Goal: Task Accomplishment & Management: Use online tool/utility

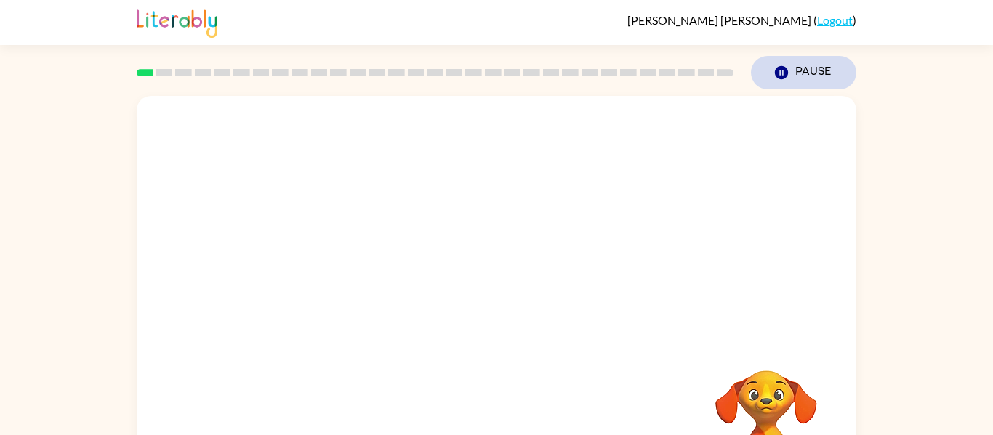
click at [785, 78] on icon "Pause" at bounding box center [781, 73] width 16 height 16
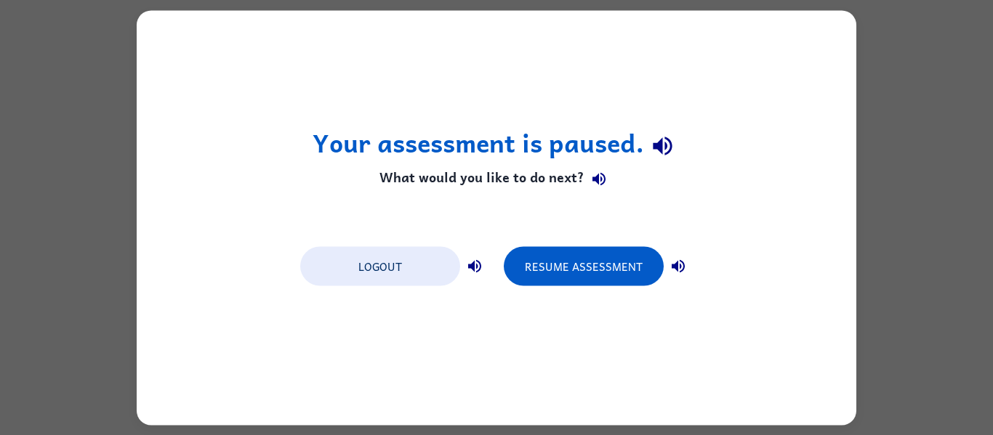
click at [785, 78] on div "Your assessment is paused. What would you like to do next? Logout Resume Assess…" at bounding box center [496, 217] width 719 height 415
click at [668, 153] on icon "button" at bounding box center [662, 146] width 19 height 19
click at [595, 181] on icon "button" at bounding box center [598, 179] width 13 height 13
click at [672, 270] on icon "button" at bounding box center [677, 265] width 17 height 17
click at [477, 267] on icon "button" at bounding box center [474, 265] width 13 height 13
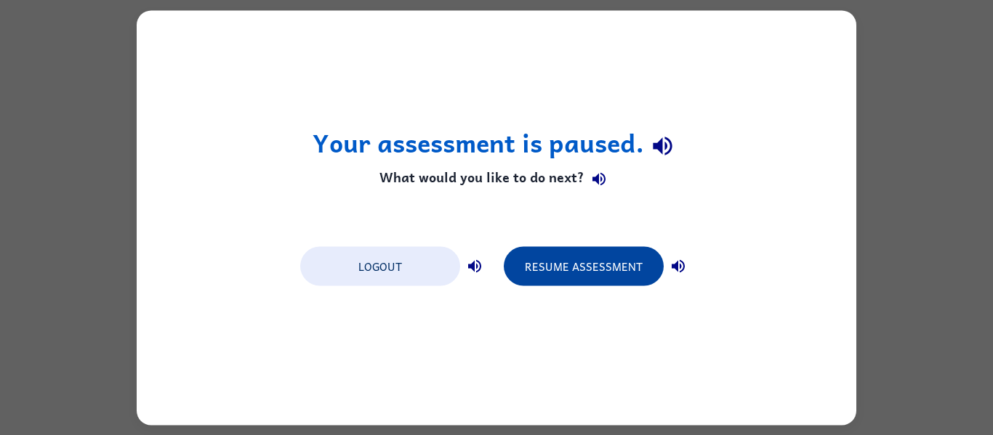
click at [536, 274] on button "Resume Assessment" at bounding box center [584, 265] width 160 height 39
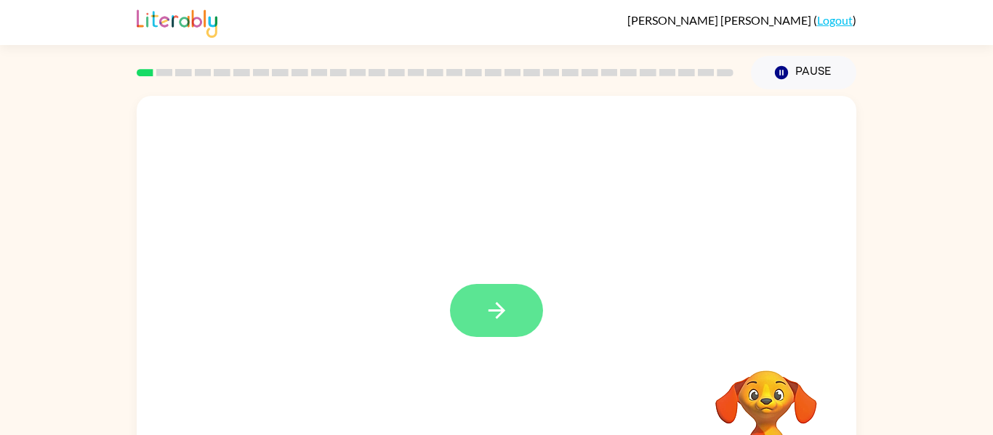
click at [516, 323] on button "button" at bounding box center [496, 310] width 93 height 53
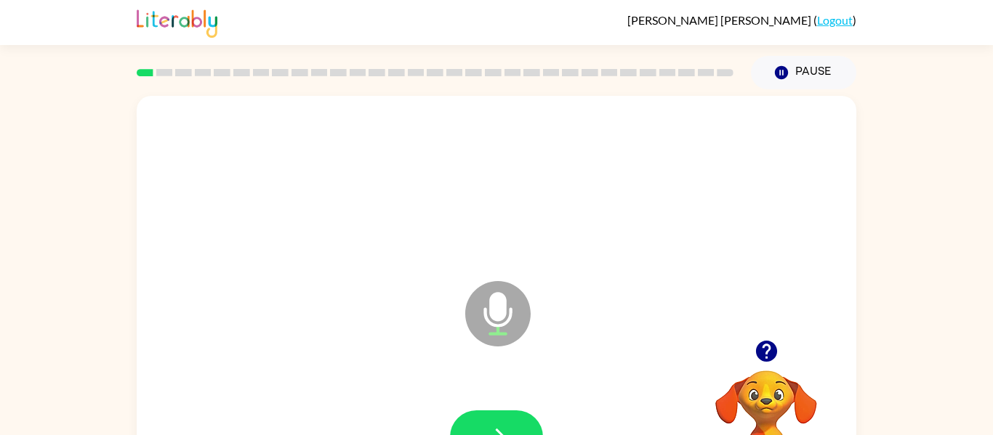
click at [495, 407] on div at bounding box center [496, 437] width 690 height 119
click at [499, 429] on icon "button" at bounding box center [496, 436] width 25 height 25
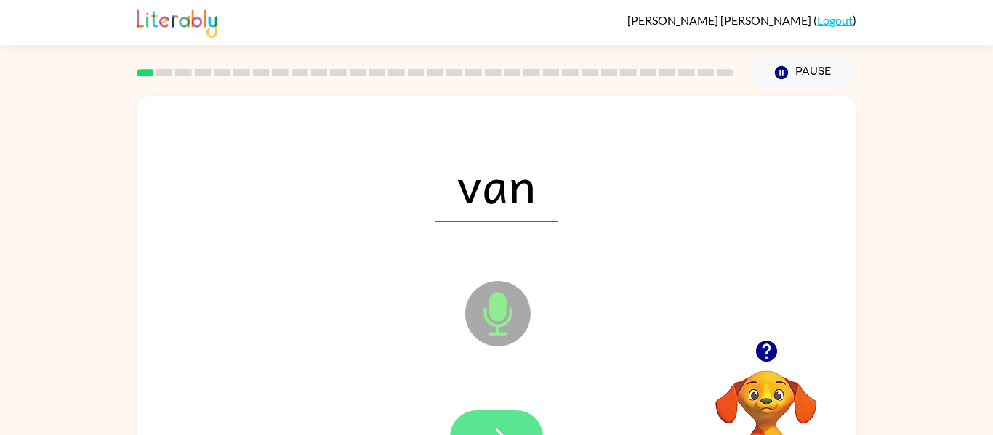
click at [497, 423] on button "button" at bounding box center [496, 437] width 93 height 53
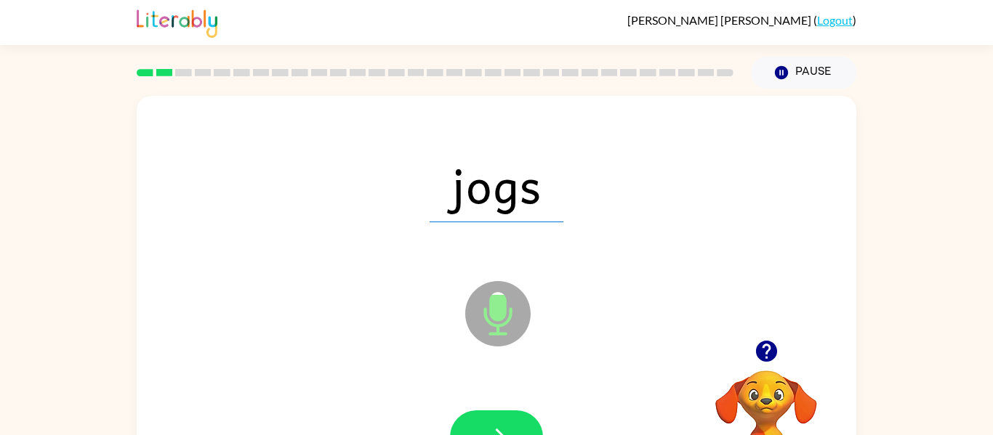
click at [497, 423] on button "button" at bounding box center [496, 437] width 93 height 53
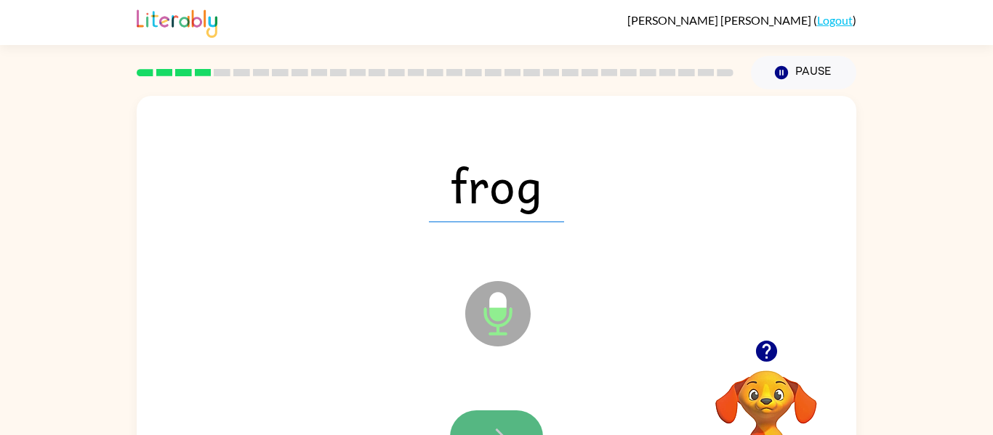
click at [502, 431] on icon "button" at bounding box center [496, 436] width 25 height 25
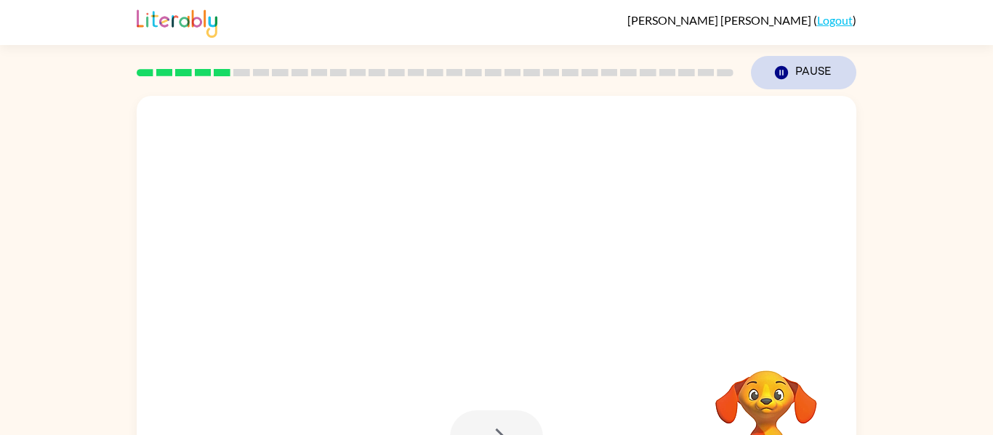
click at [794, 76] on button "Pause Pause" at bounding box center [803, 72] width 105 height 33
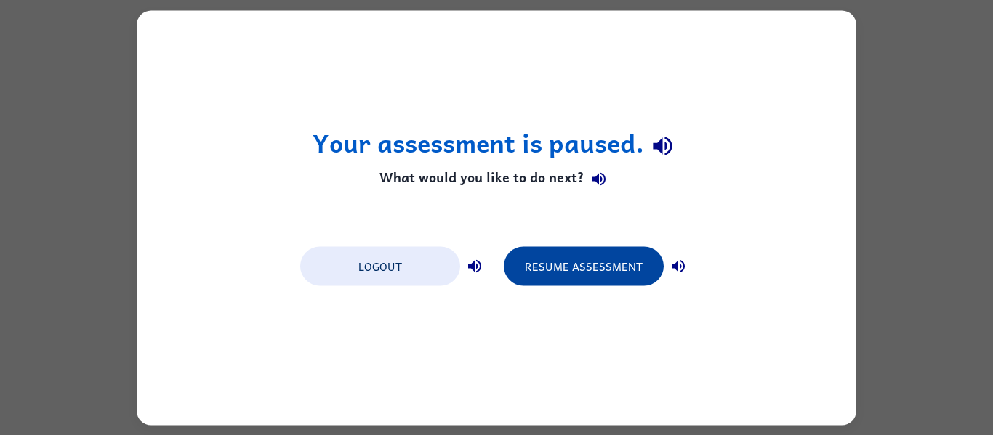
click at [601, 281] on button "Resume Assessment" at bounding box center [584, 265] width 160 height 39
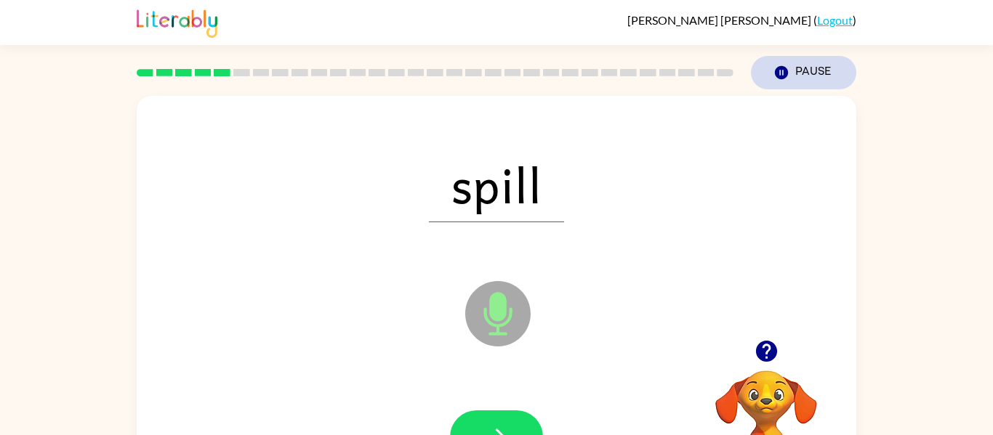
click at [803, 77] on button "Pause Pause" at bounding box center [803, 72] width 105 height 33
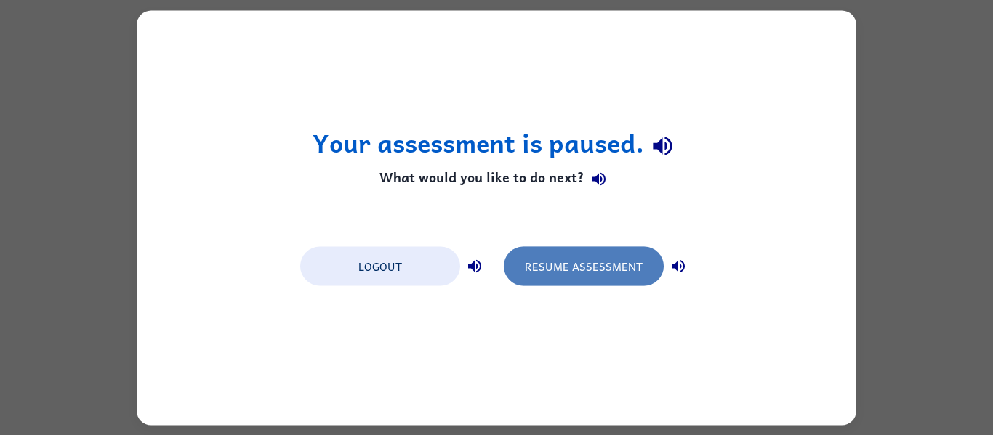
click at [637, 249] on button "Resume Assessment" at bounding box center [584, 265] width 160 height 39
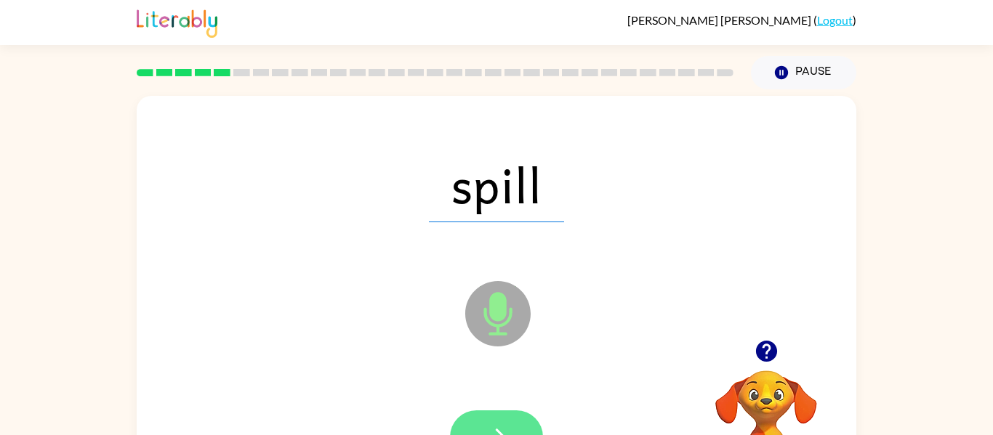
click at [463, 432] on button "button" at bounding box center [496, 437] width 93 height 53
click at [517, 432] on button "button" at bounding box center [496, 437] width 93 height 53
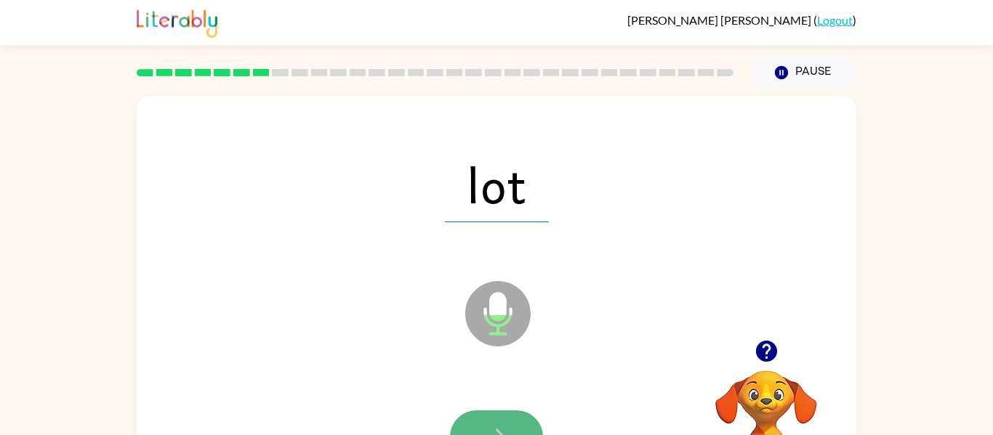
click at [502, 435] on icon "button" at bounding box center [496, 437] width 17 height 17
click at [525, 421] on button "button" at bounding box center [496, 437] width 93 height 53
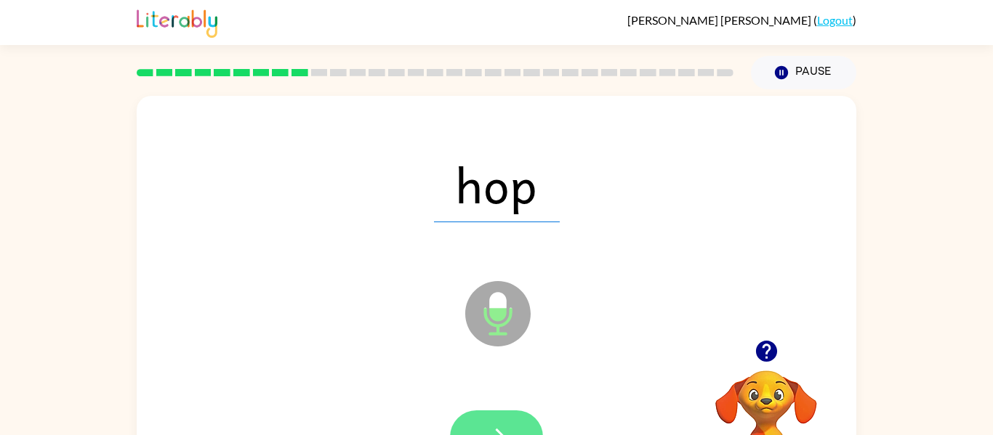
click at [523, 425] on button "button" at bounding box center [496, 437] width 93 height 53
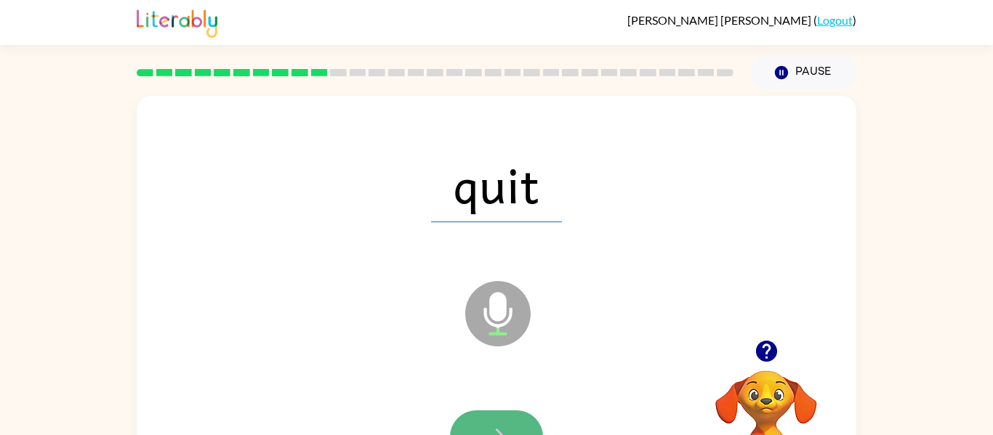
click at [514, 423] on button "button" at bounding box center [496, 437] width 93 height 53
click at [513, 425] on button "button" at bounding box center [496, 437] width 93 height 53
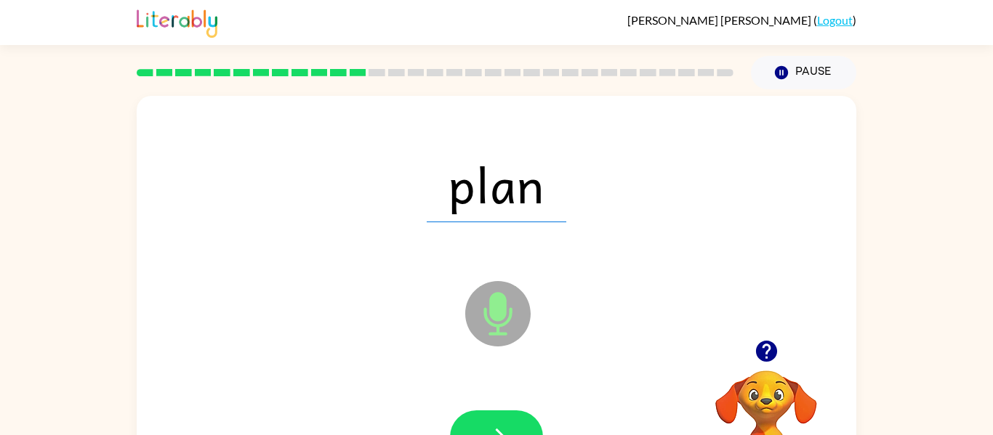
click at [513, 425] on button "button" at bounding box center [496, 437] width 93 height 53
click at [513, 426] on div at bounding box center [496, 437] width 93 height 53
click at [513, 426] on button "button" at bounding box center [496, 437] width 93 height 53
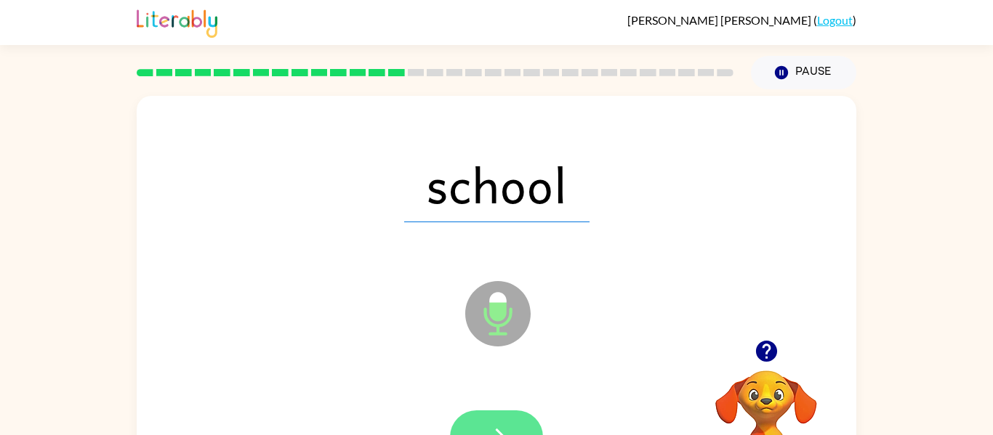
click at [514, 426] on button "button" at bounding box center [496, 437] width 93 height 53
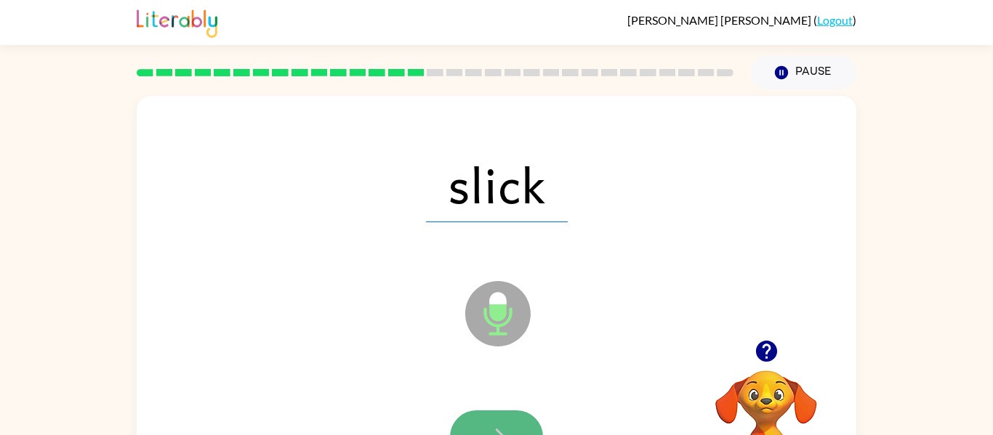
click at [514, 427] on button "button" at bounding box center [496, 437] width 93 height 53
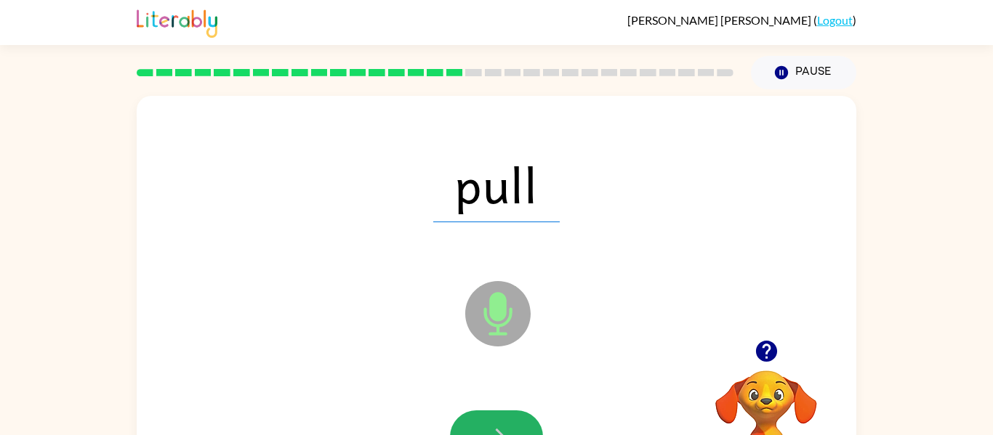
click at [514, 427] on button "button" at bounding box center [496, 437] width 93 height 53
click at [516, 435] on button "button" at bounding box center [496, 437] width 93 height 53
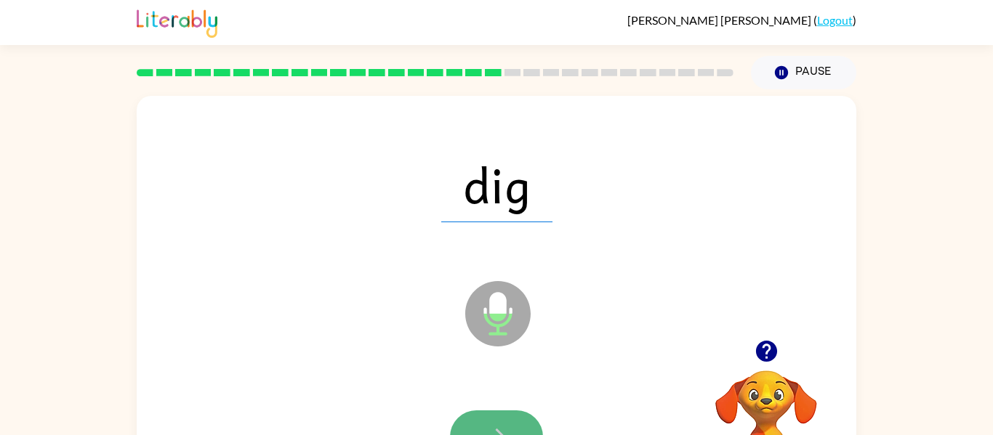
click at [501, 420] on button "button" at bounding box center [496, 437] width 93 height 53
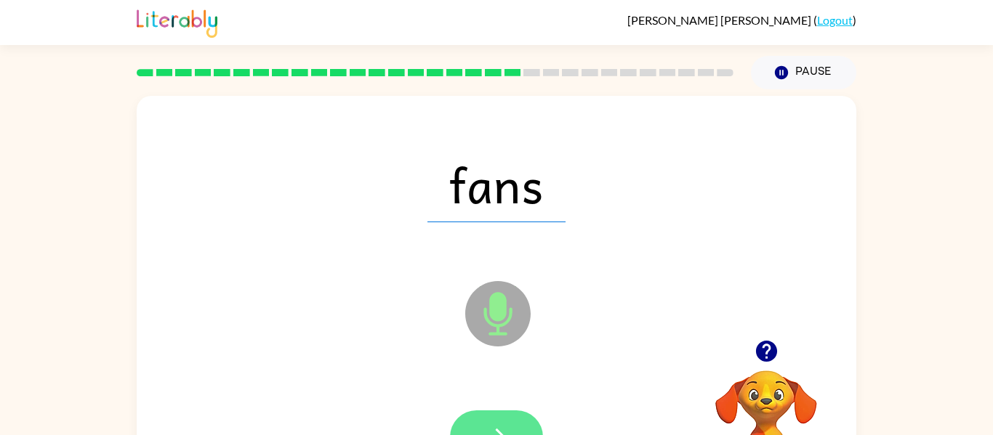
click at [512, 421] on button "button" at bounding box center [496, 437] width 93 height 53
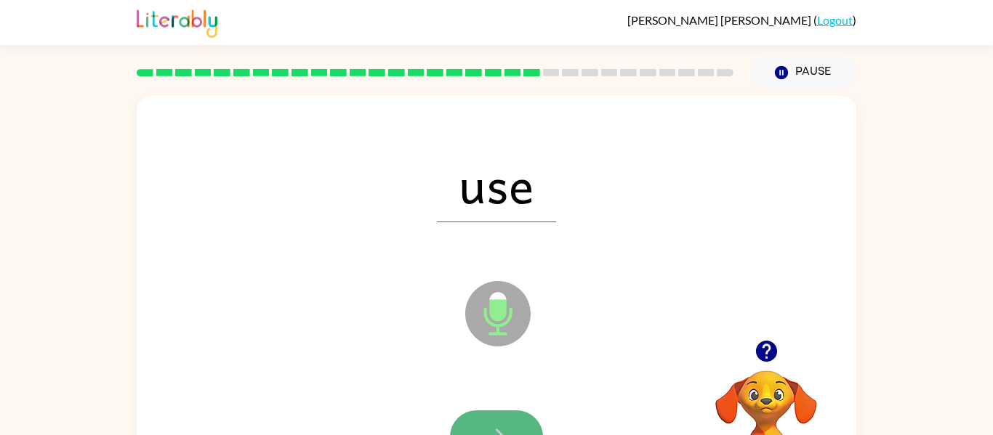
click at [514, 421] on button "button" at bounding box center [496, 437] width 93 height 53
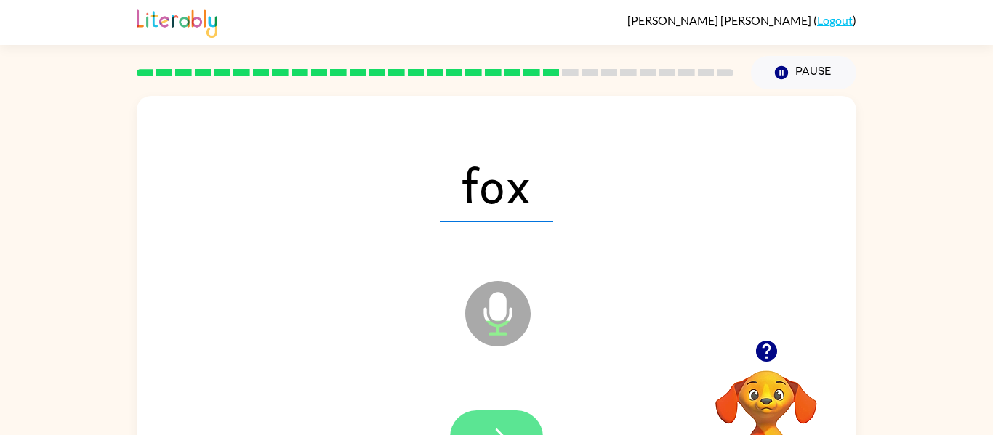
click at [514, 424] on button "button" at bounding box center [496, 437] width 93 height 53
click at [514, 425] on button "button" at bounding box center [496, 437] width 93 height 53
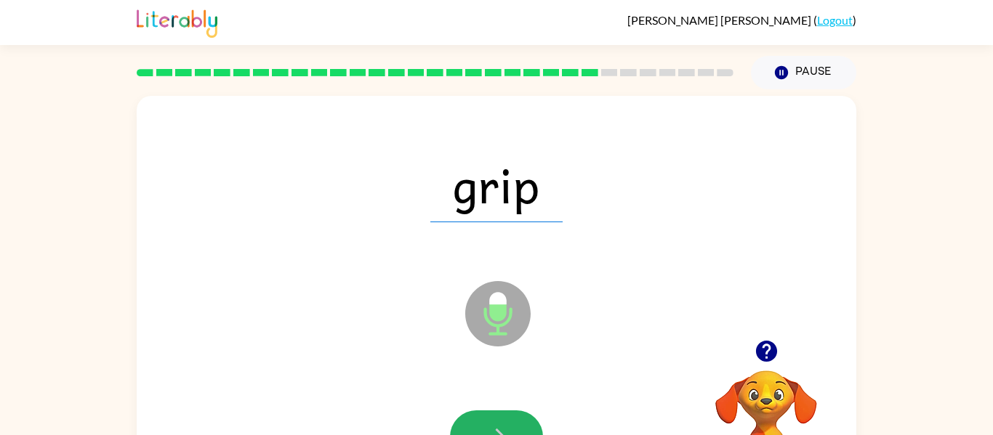
click at [514, 425] on button "button" at bounding box center [496, 437] width 93 height 53
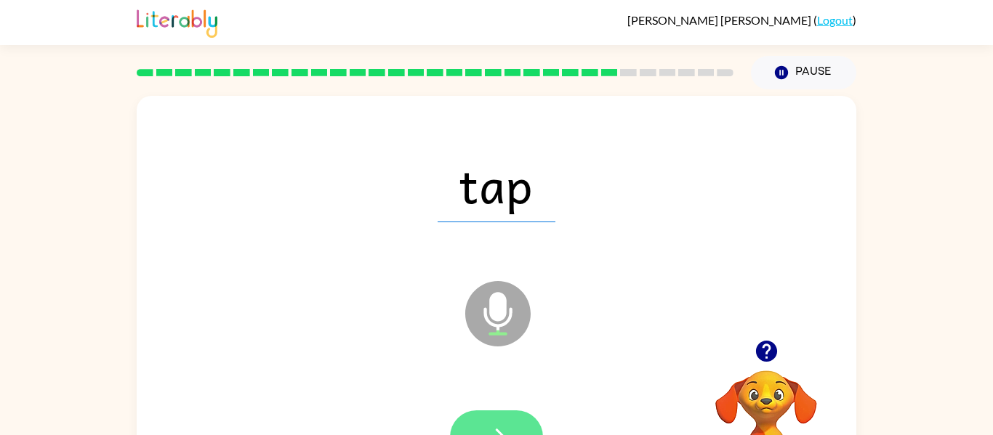
click at [483, 417] on button "button" at bounding box center [496, 437] width 93 height 53
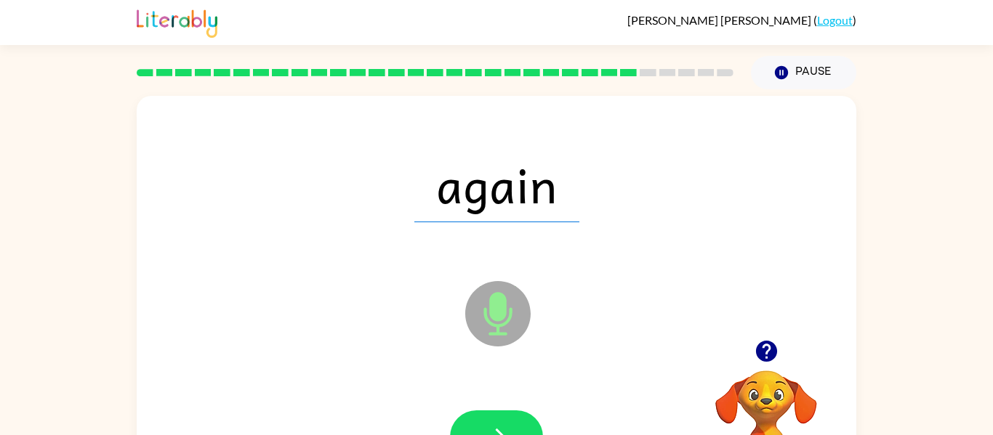
click at [483, 417] on button "button" at bounding box center [496, 437] width 93 height 53
click at [483, 417] on div at bounding box center [496, 437] width 93 height 53
click at [514, 430] on button "button" at bounding box center [496, 437] width 93 height 53
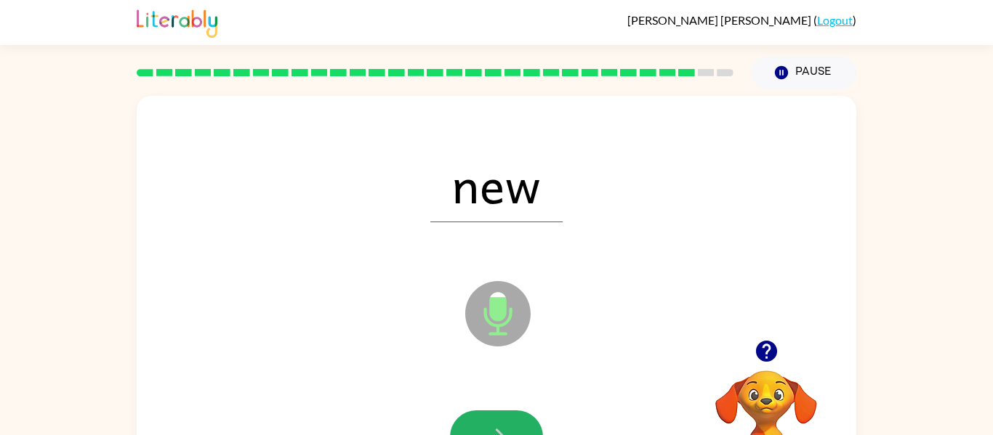
click at [514, 430] on button "button" at bounding box center [496, 437] width 93 height 53
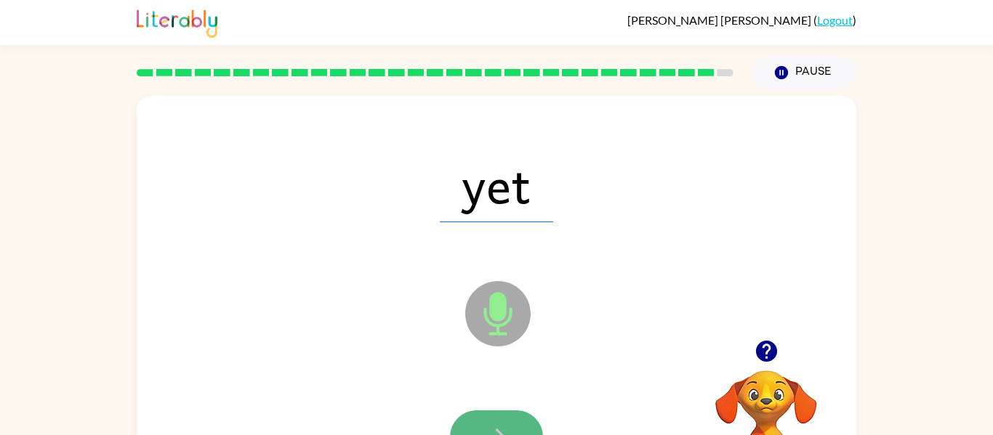
click at [505, 420] on button "button" at bounding box center [496, 437] width 93 height 53
